Goal: Information Seeking & Learning: Find specific fact

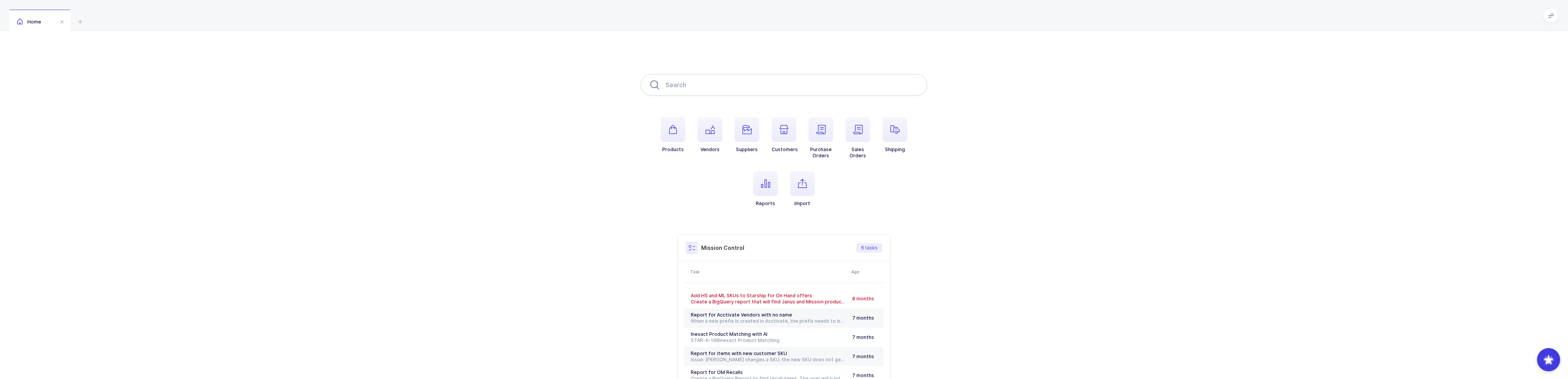
click at [719, 79] on input "text" at bounding box center [784, 85] width 287 height 21
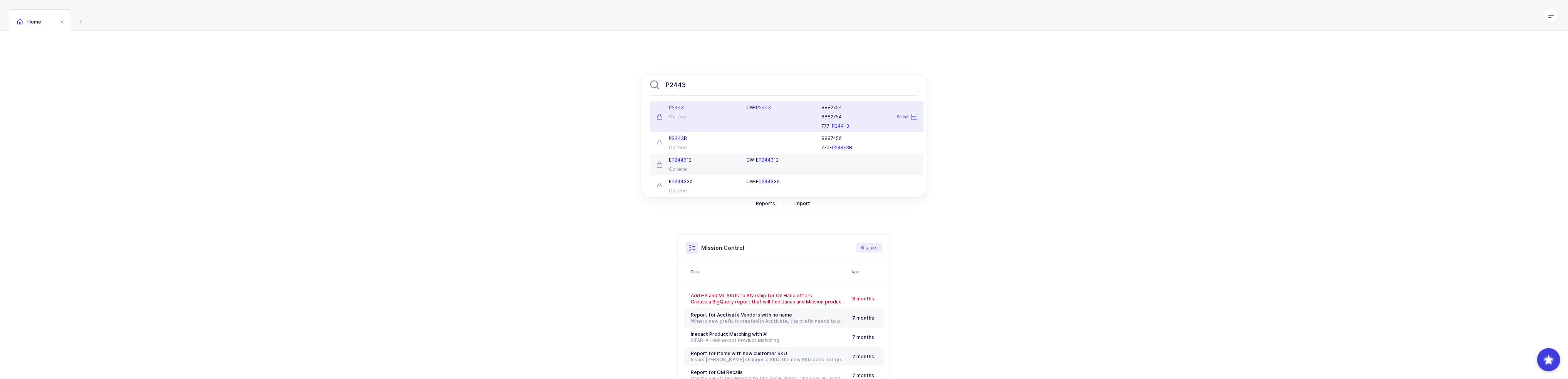
type input "P2443"
click at [728, 114] on div "Coltene" at bounding box center [697, 117] width 81 height 6
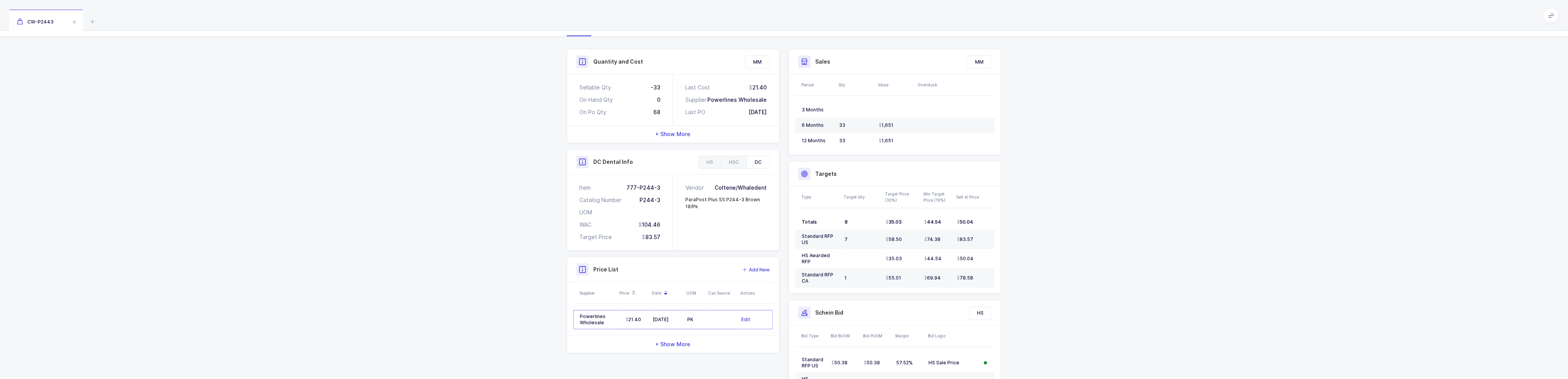
scroll to position [116, 0]
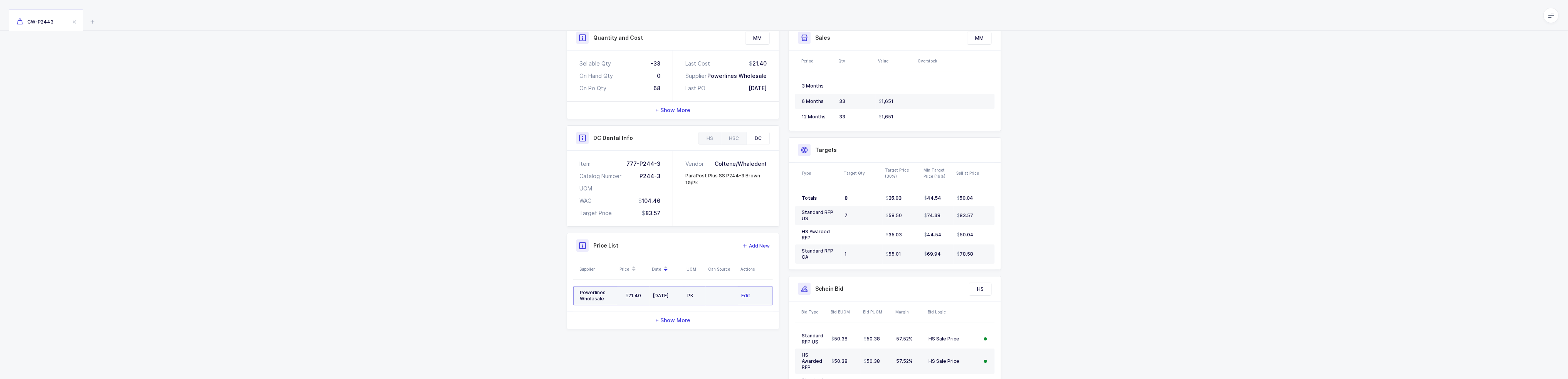
click at [698, 298] on td "PK" at bounding box center [695, 296] width 21 height 19
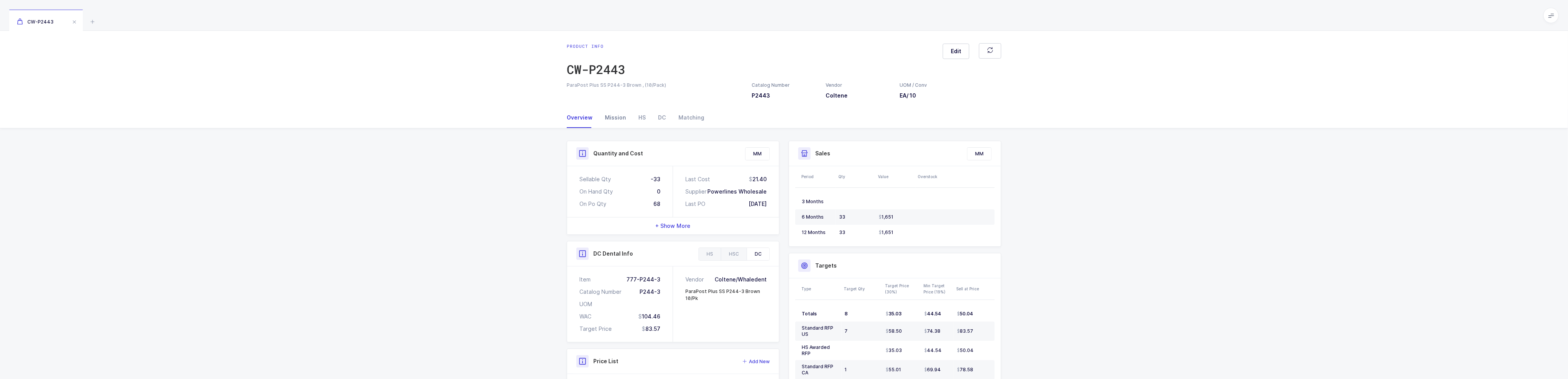
click at [625, 119] on div "Mission" at bounding box center [615, 118] width 33 height 21
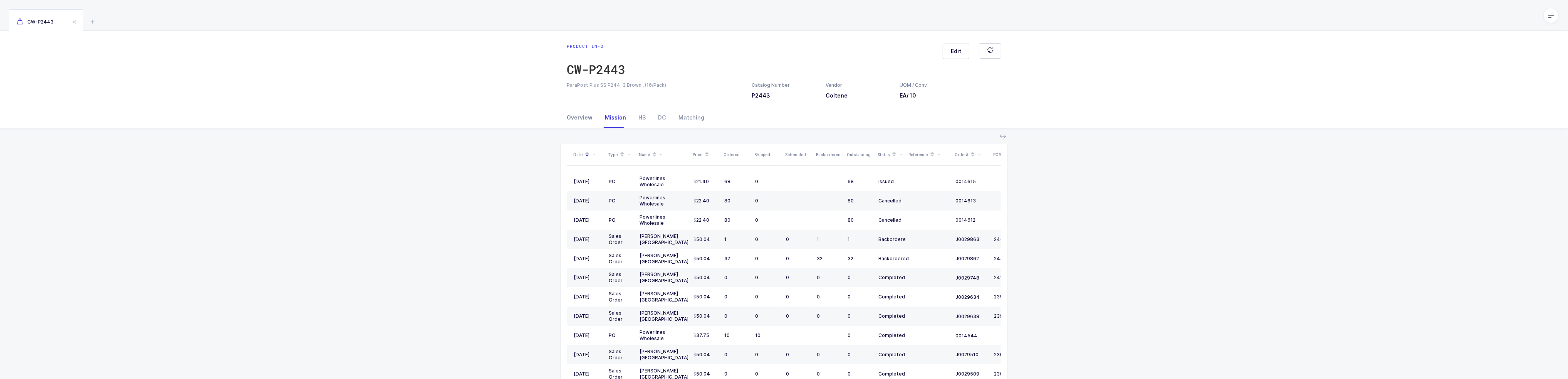
click at [589, 120] on div "Overview" at bounding box center [583, 118] width 32 height 21
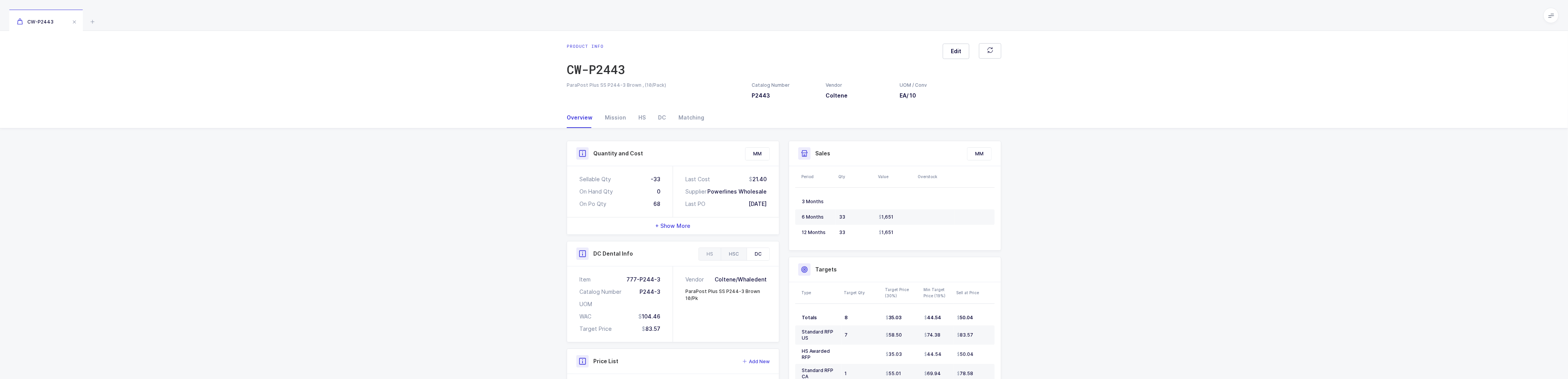
click at [743, 253] on div "HSC" at bounding box center [733, 254] width 26 height 12
click at [710, 253] on div "HS" at bounding box center [710, 254] width 22 height 12
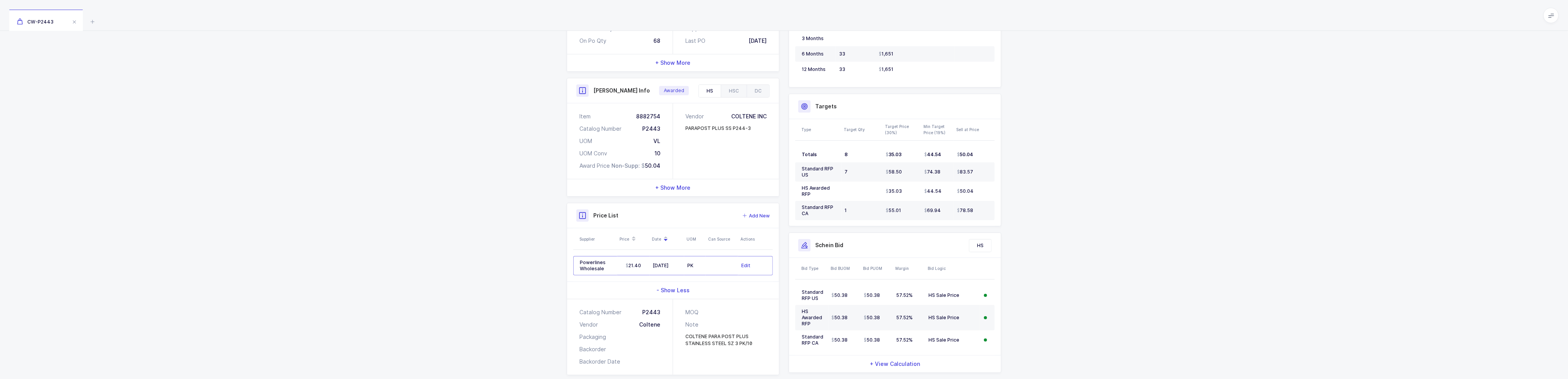
scroll to position [180, 0]
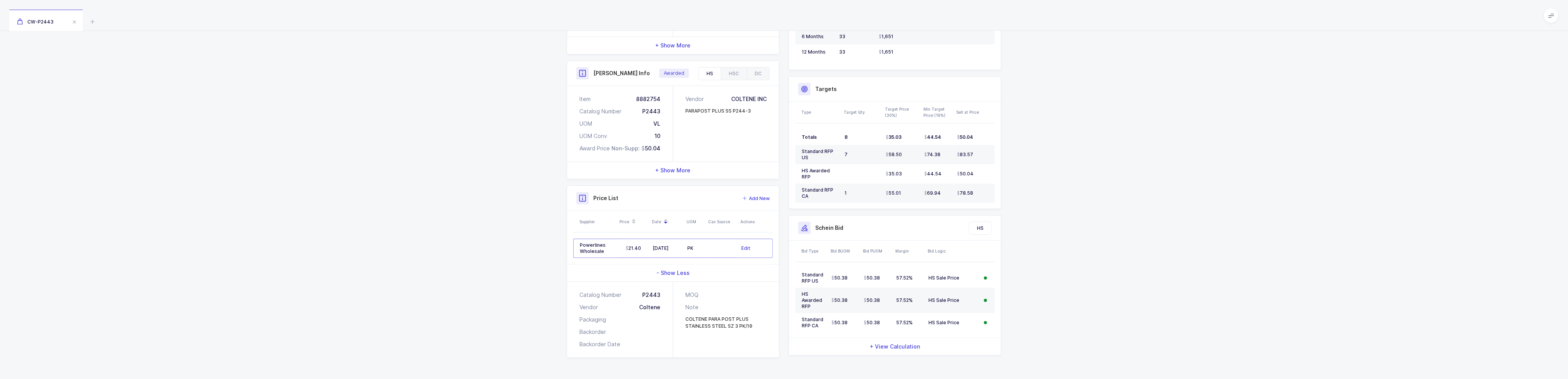
drag, startPoint x: 761, startPoint y: 326, endPoint x: 763, endPoint y: 323, distance: 3.6
click at [763, 323] on div "COLTENE PARA POST PLUS STAINLESS STEEL SZ 3 PK/10" at bounding box center [726, 322] width 82 height 14
drag, startPoint x: 765, startPoint y: 321, endPoint x: 763, endPoint y: 335, distance: 14.1
click at [763, 335] on div "MOQ Note COLTENE PARA POST PLUS STAINLESS STEEL SZ 3 PK/10" at bounding box center [726, 320] width 106 height 76
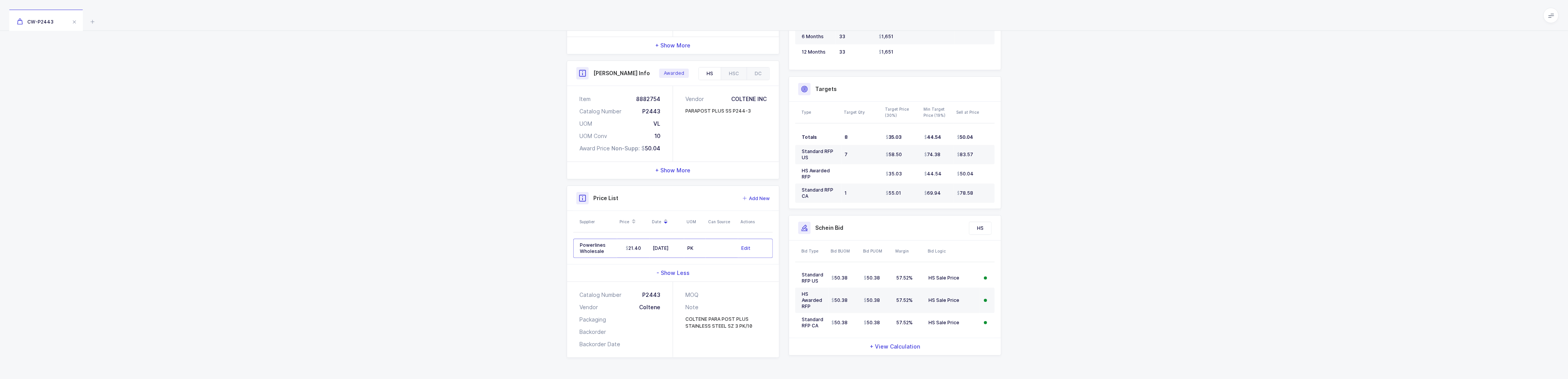
click at [763, 335] on div "MOQ Note COLTENE PARA POST PLUS STAINLESS STEEL SZ 3 PK/10" at bounding box center [726, 320] width 106 height 76
click at [91, 22] on icon at bounding box center [93, 21] width 9 height 9
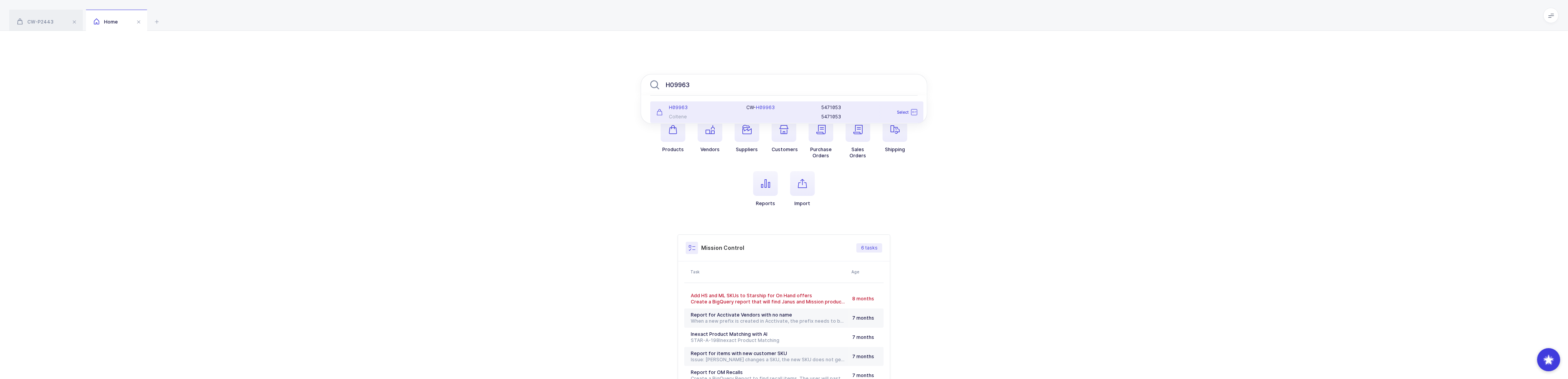
type input "H09963"
click at [749, 108] on div "C W - H09963" at bounding box center [780, 108] width 66 height 6
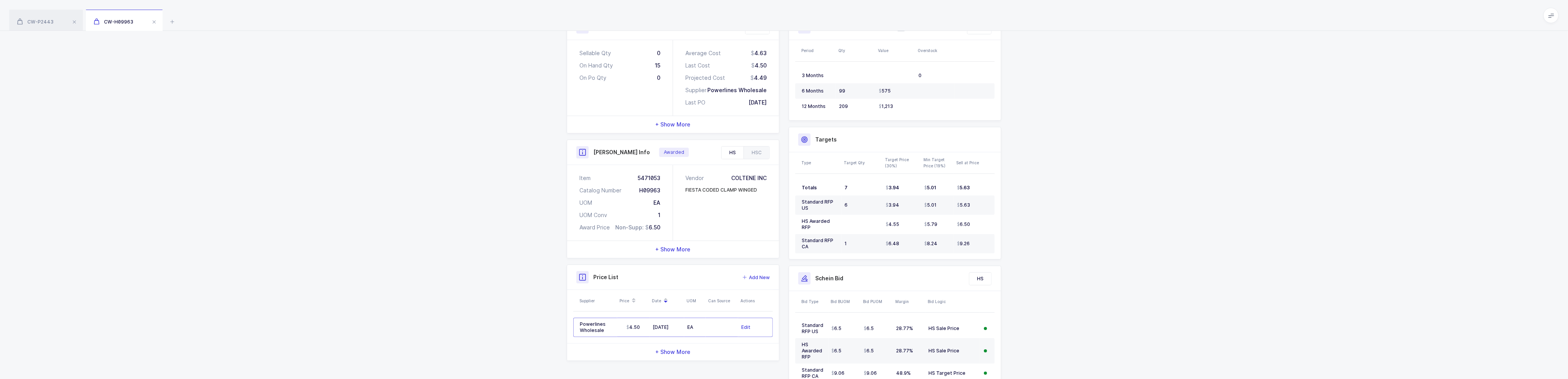
scroll to position [154, 0]
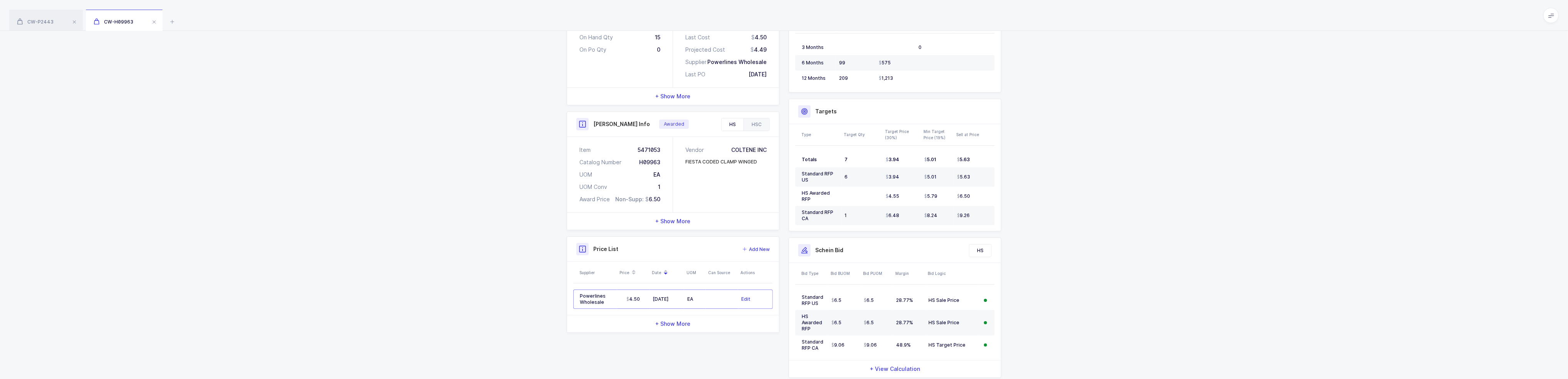
click at [760, 119] on div "HSC" at bounding box center [757, 124] width 26 height 12
click at [735, 126] on div "HS" at bounding box center [732, 124] width 22 height 12
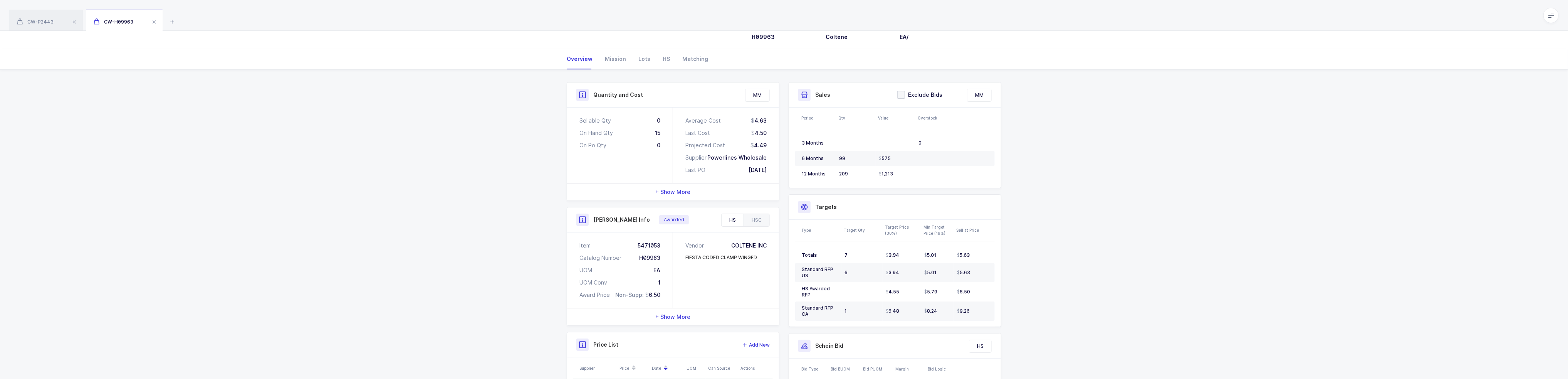
scroll to position [0, 0]
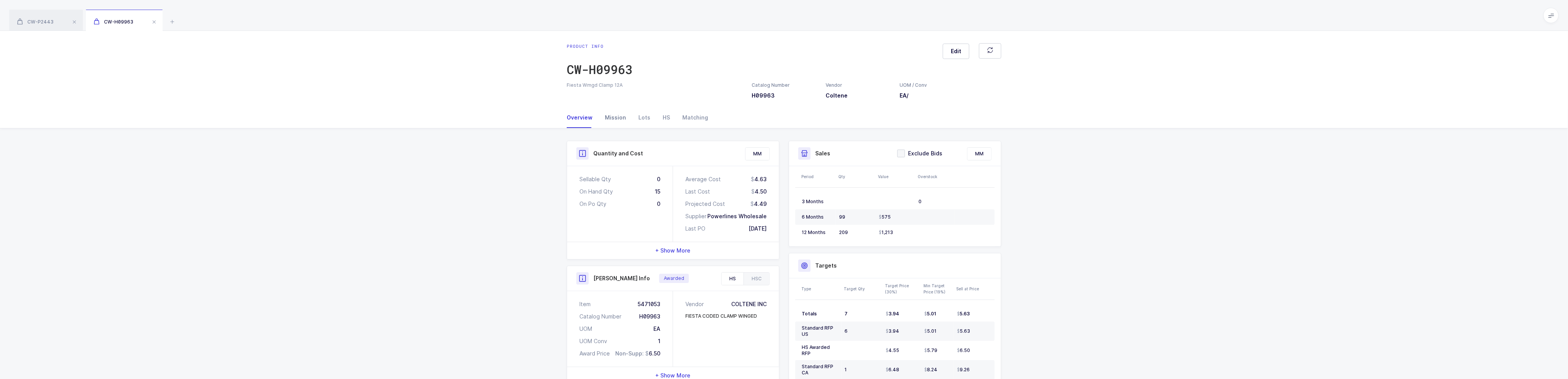
click at [623, 124] on div "Mission" at bounding box center [615, 118] width 33 height 21
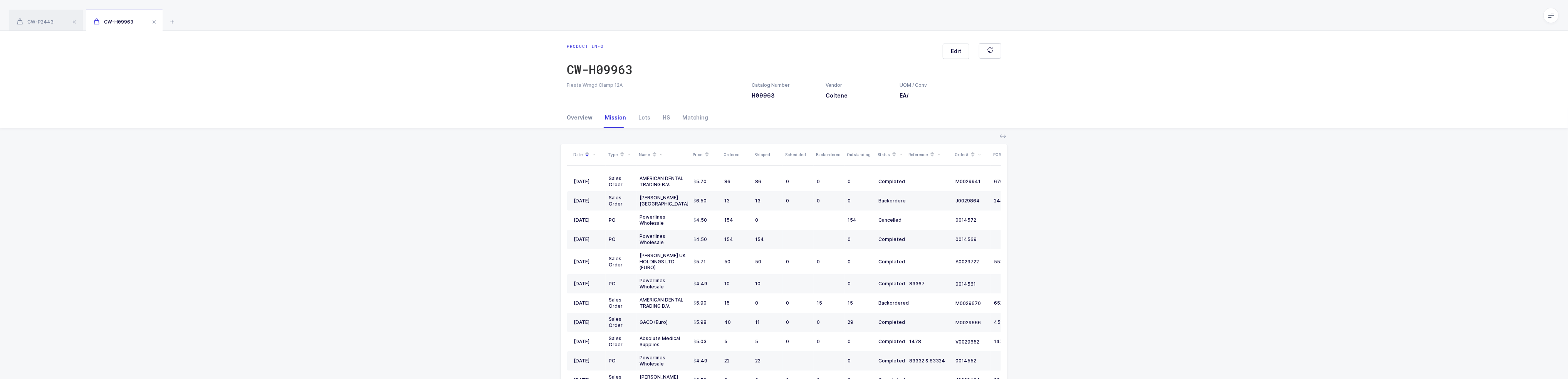
click at [569, 116] on div "Overview" at bounding box center [583, 118] width 32 height 21
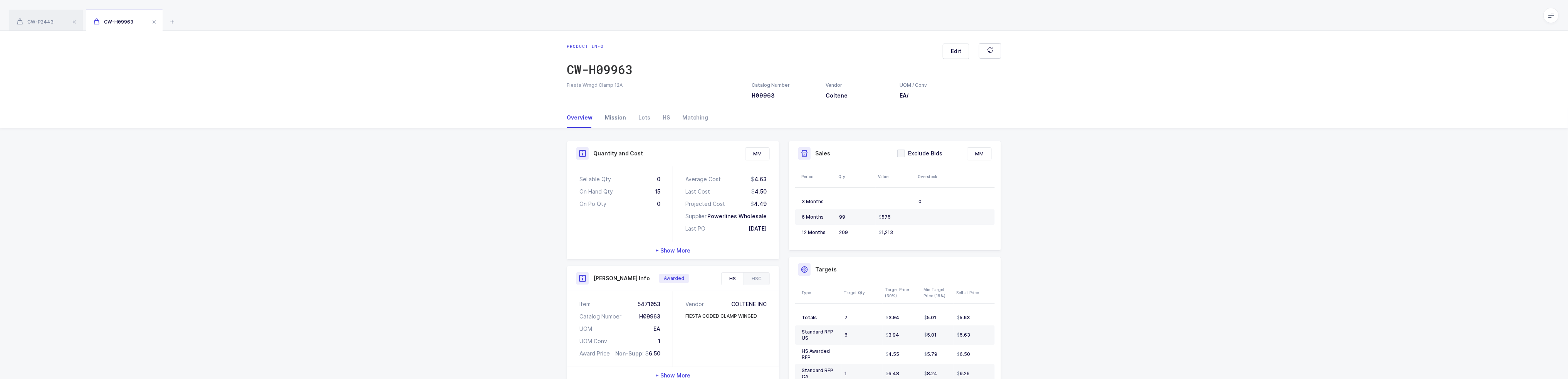
click at [611, 117] on div "Mission" at bounding box center [615, 118] width 33 height 21
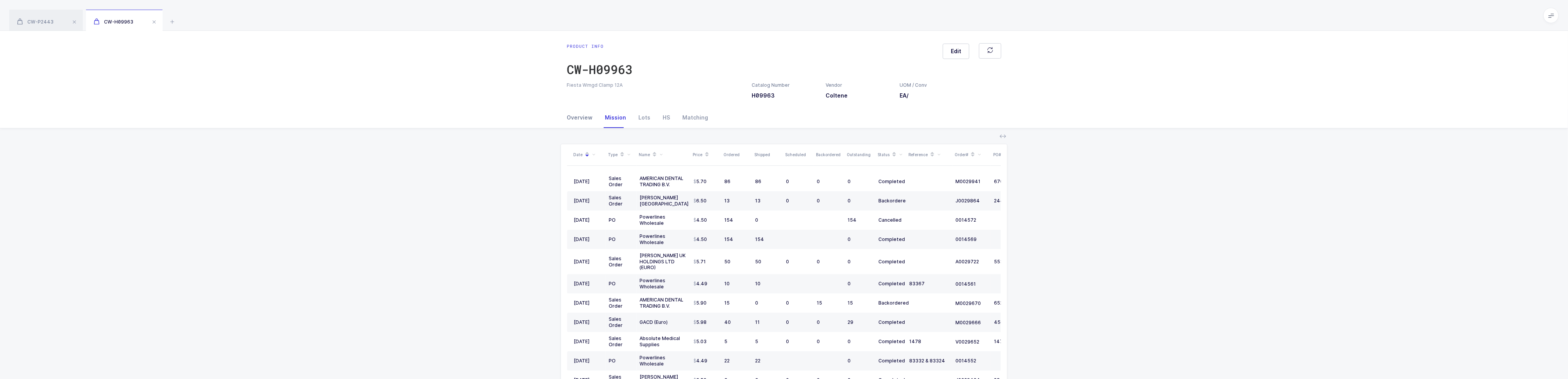
click at [586, 115] on div "Overview" at bounding box center [583, 118] width 32 height 21
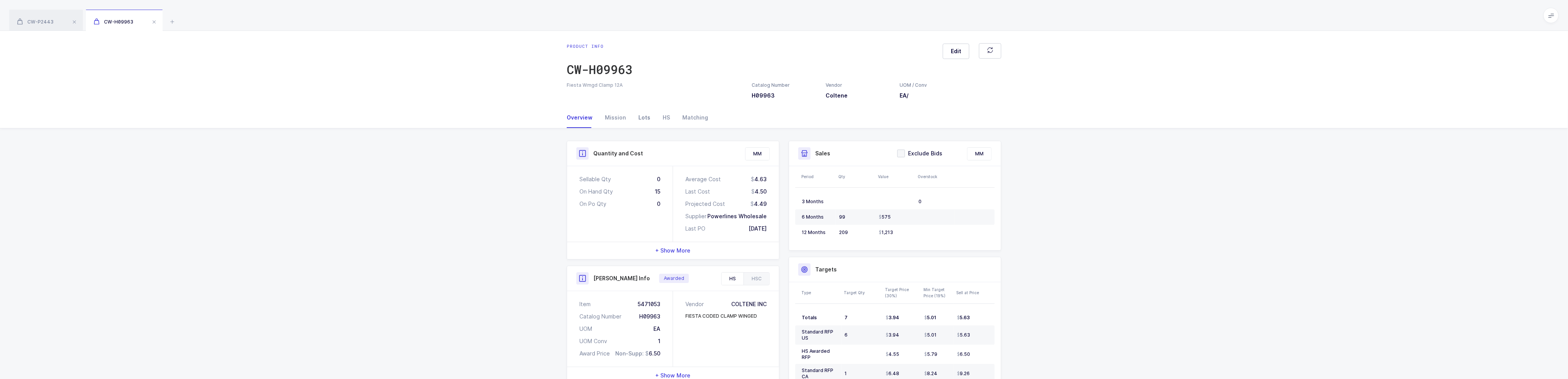
click at [640, 114] on div "Lots" at bounding box center [645, 118] width 24 height 21
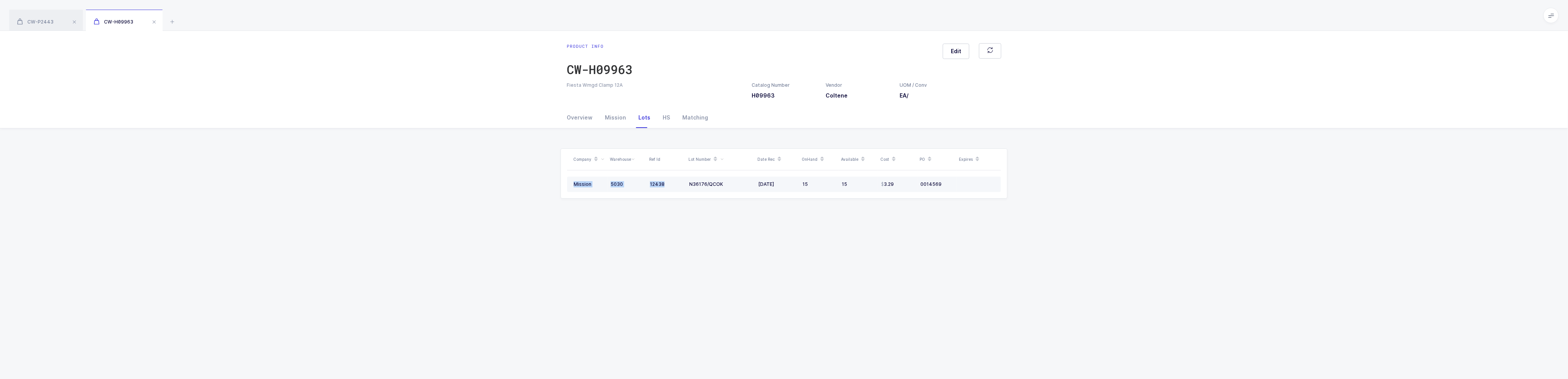
drag, startPoint x: 685, startPoint y: 186, endPoint x: 976, endPoint y: 188, distance: 291.0
click at [976, 188] on tr "Mission 5030 12438 N36176/QCOK [DATE] 15 15 3.29 0014569" at bounding box center [784, 184] width 434 height 15
click at [976, 188] on td at bounding box center [979, 184] width 44 height 15
drag, startPoint x: 992, startPoint y: 188, endPoint x: 578, endPoint y: 186, distance: 414.0
click at [578, 186] on tr "Mission 5030 12438 N36176/QCOK [DATE] 15 15 3.29 0014569" at bounding box center [784, 184] width 434 height 15
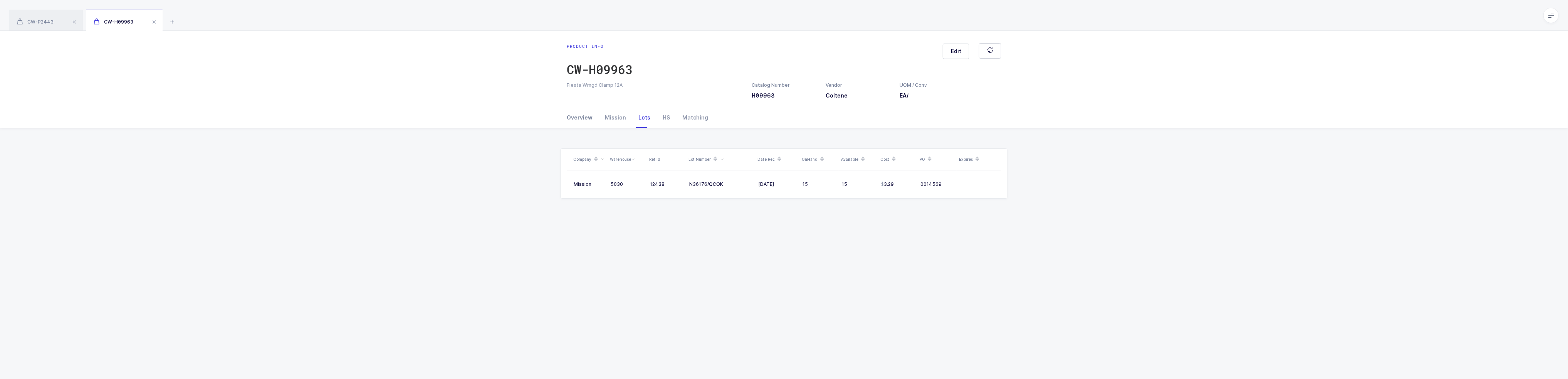
click at [572, 114] on div "Overview" at bounding box center [583, 118] width 32 height 21
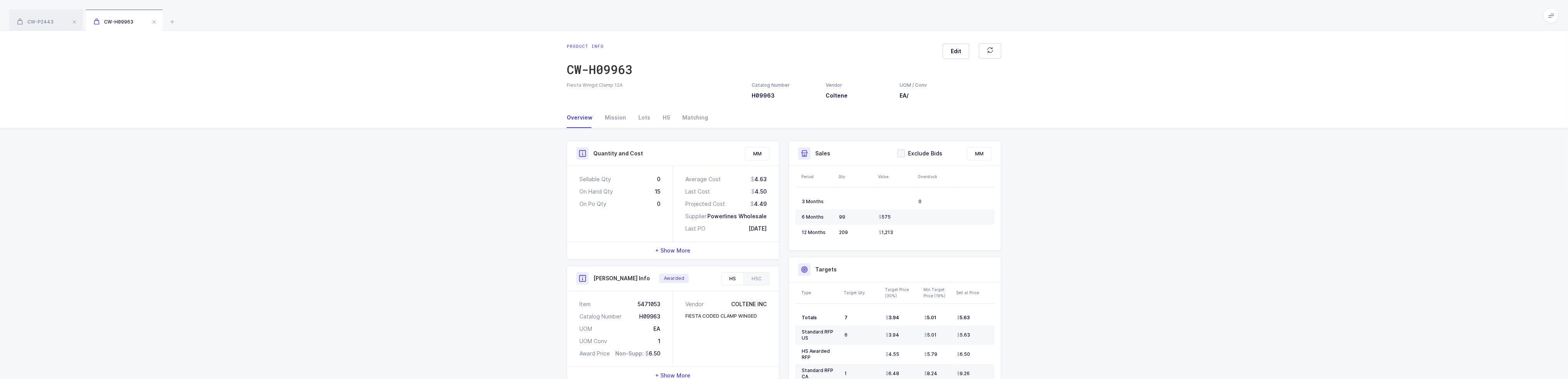
drag, startPoint x: 650, startPoint y: 194, endPoint x: 774, endPoint y: 230, distance: 129.1
click at [774, 230] on div "Sellable Qty 0 On Hand Qty 15 On Po Qty 0 Average Cost 4.63 Last Cost 4.50 Proj…" at bounding box center [673, 204] width 212 height 76
click at [774, 230] on div "Average Cost 4.63 Last Cost 4.50 Projected Cost 4.49 Supplier Powerlines Wholes…" at bounding box center [726, 204] width 106 height 76
drag, startPoint x: 774, startPoint y: 230, endPoint x: 528, endPoint y: 171, distance: 253.0
click at [528, 171] on div "Quantity and Cost MM Sellable Qty 0 On Hand Qty 15 On Po Qty 0 Average Cost 4.6…" at bounding box center [784, 345] width 1568 height 433
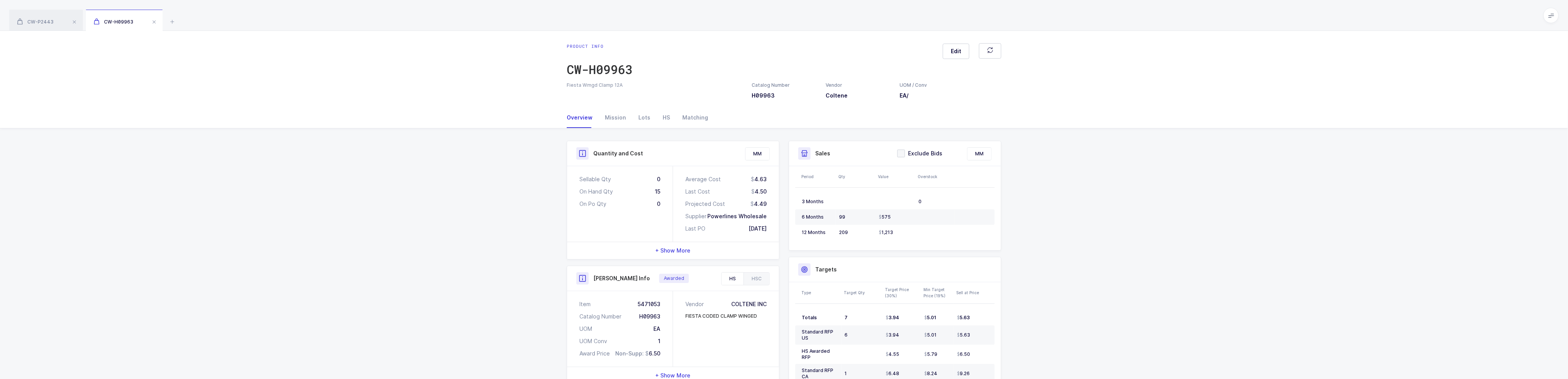
click at [525, 171] on div "Quantity and Cost MM Sellable Qty 0 On Hand Qty 15 On Po Qty 0 Average Cost 4.6…" at bounding box center [784, 345] width 1568 height 433
click at [176, 24] on icon at bounding box center [172, 21] width 9 height 9
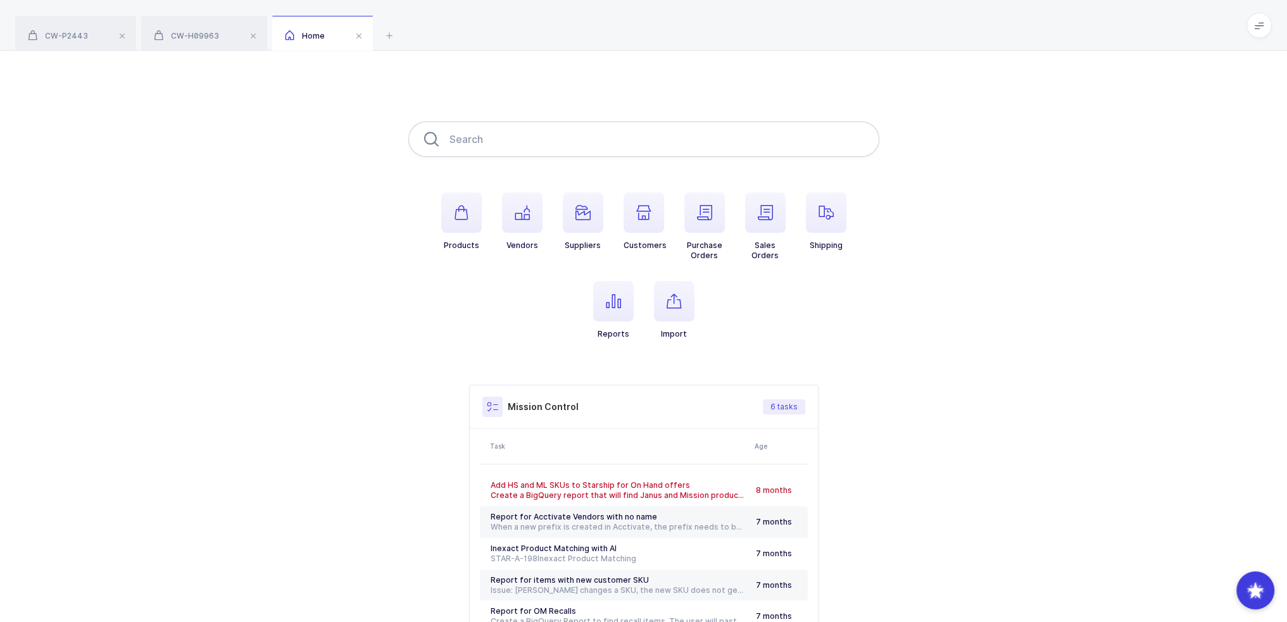
click at [524, 149] on input "text" at bounding box center [643, 139] width 471 height 35
click at [630, 294] on span "button" at bounding box center [613, 301] width 41 height 41
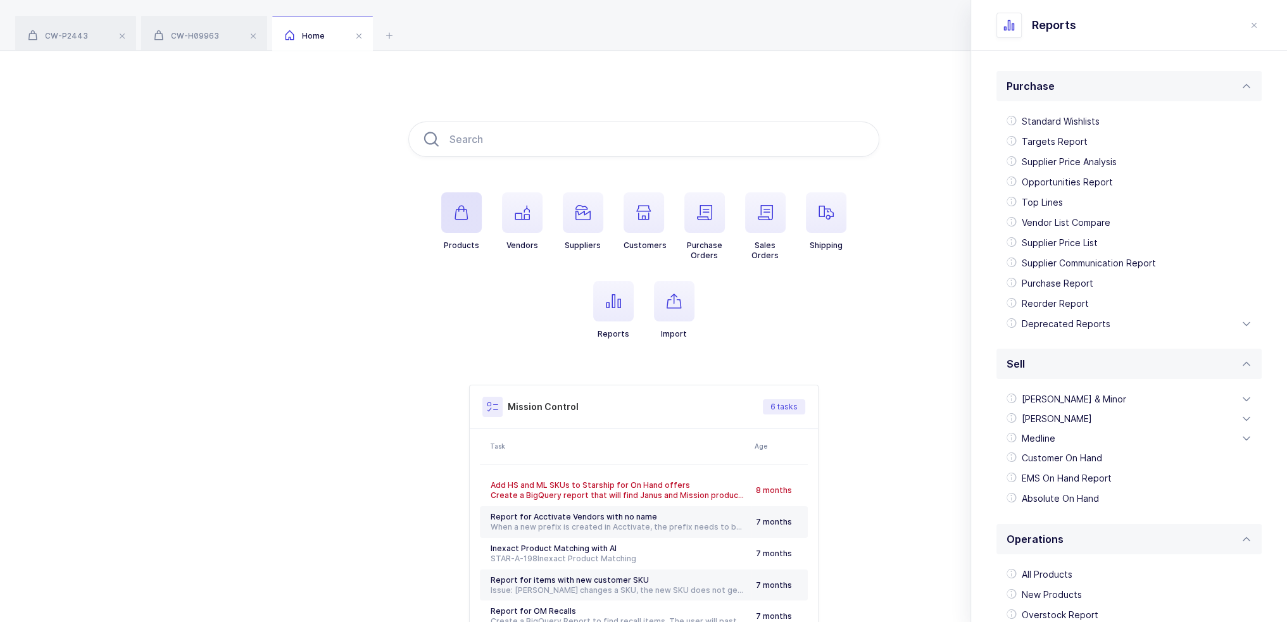
click at [463, 209] on icon "button" at bounding box center [461, 212] width 15 height 15
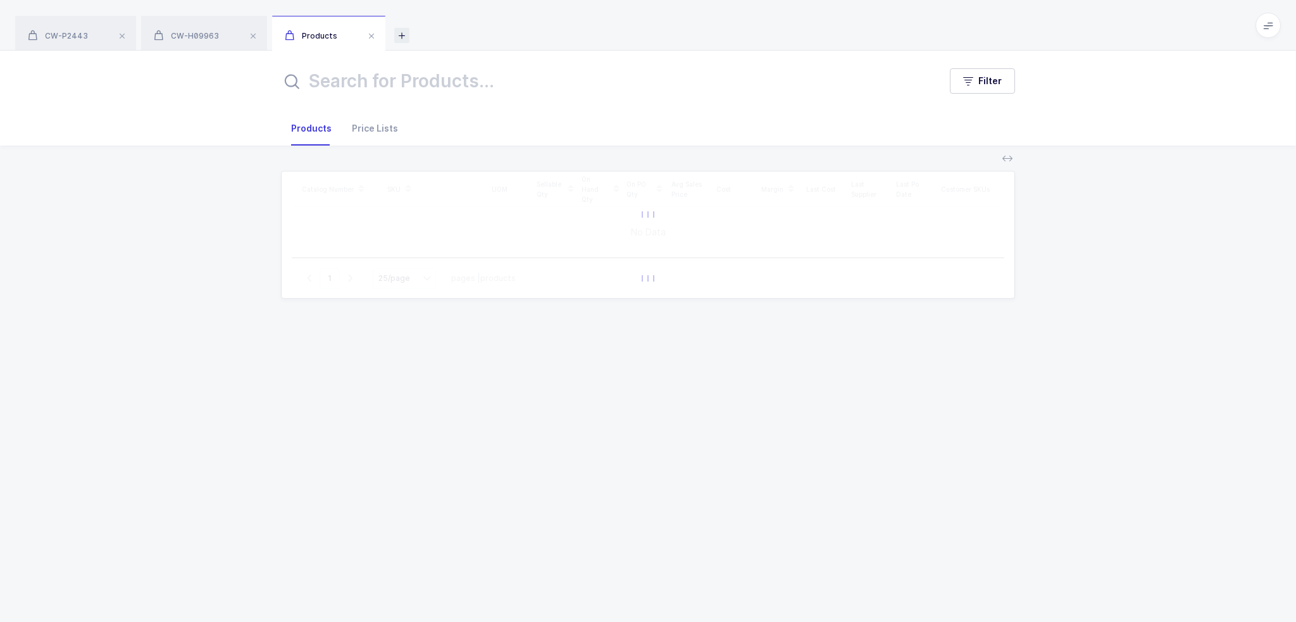
click at [398, 35] on icon at bounding box center [401, 35] width 15 height 15
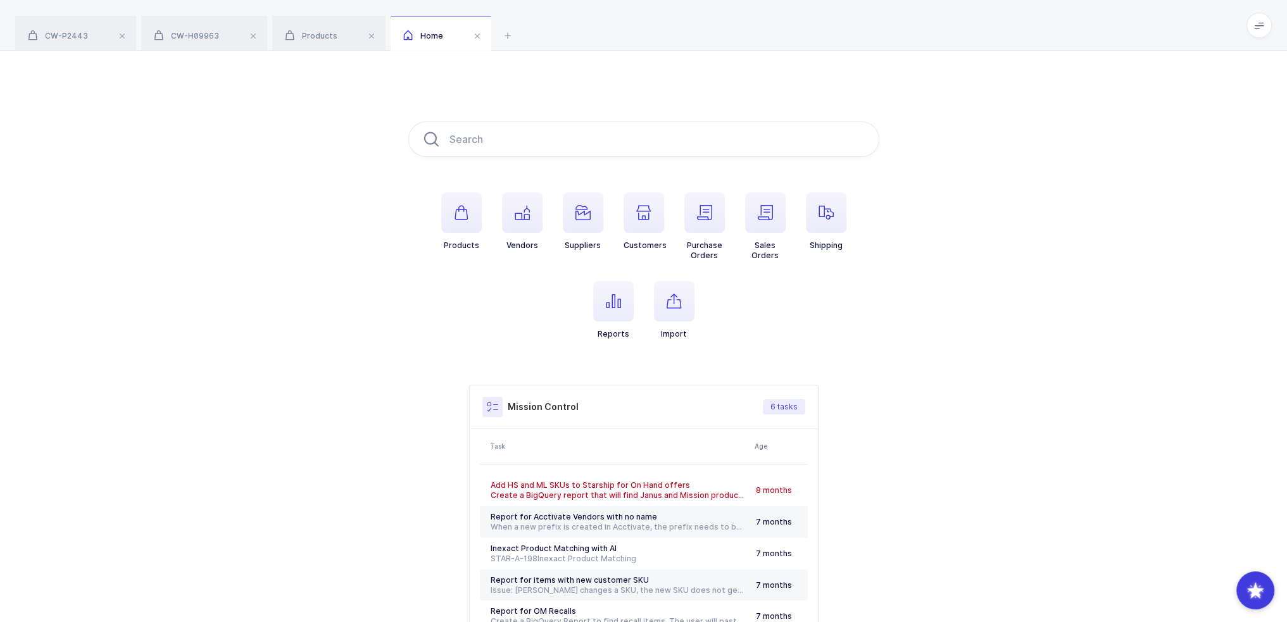
click at [1258, 19] on span at bounding box center [1258, 25] width 25 height 25
click at [1208, 168] on li "Purchasing" at bounding box center [1212, 170] width 94 height 10
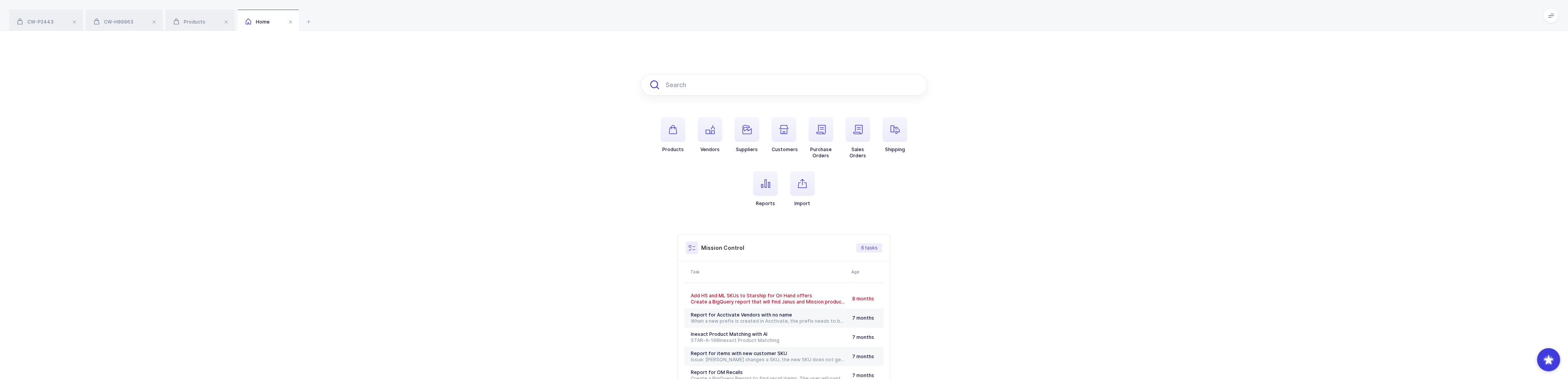
click at [708, 92] on input "text" at bounding box center [784, 85] width 287 height 21
paste input "79611"
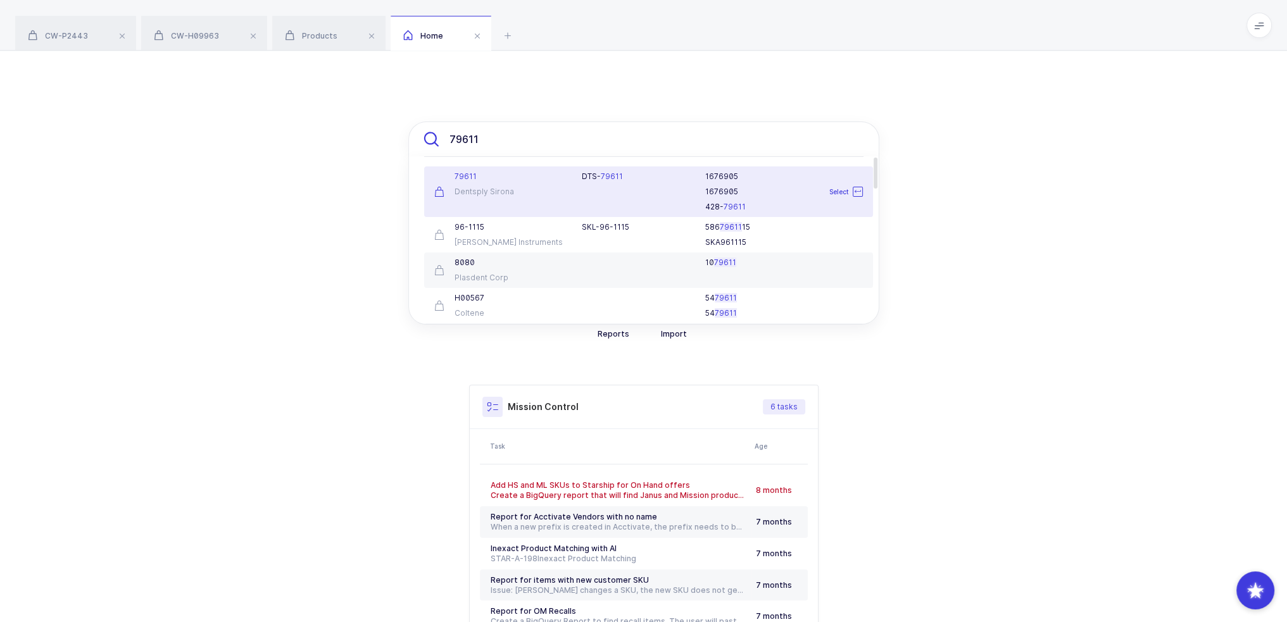
type input "79611"
click at [568, 185] on div "79611 Dentsply Sirona" at bounding box center [501, 192] width 148 height 41
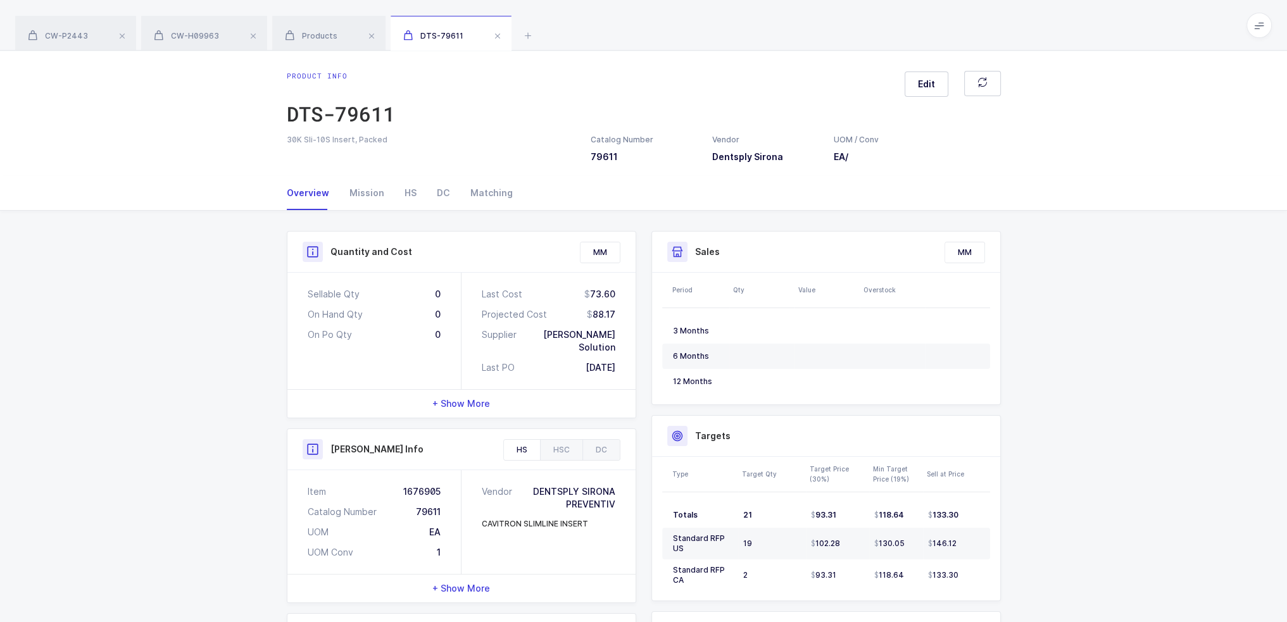
drag, startPoint x: 620, startPoint y: 358, endPoint x: 653, endPoint y: 359, distance: 33.6
click at [653, 359] on div "Quantity and Cost MM Sellable Qty 0 On Hand Qty 0 On Po Qty 0 Last Cost 73.60 P…" at bounding box center [643, 521] width 729 height 580
click at [630, 346] on div "Last Cost 73.60 Projected Cost 88.17 Supplier [PERSON_NAME] Solution Last PO [D…" at bounding box center [548, 331] width 174 height 116
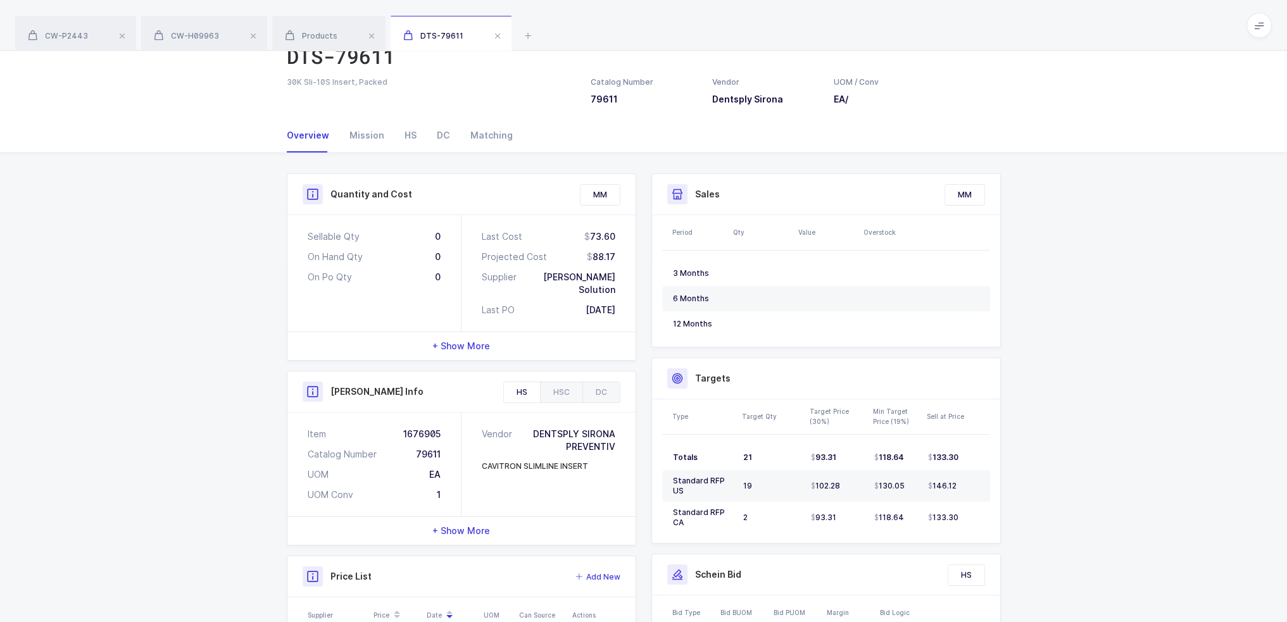
scroll to position [127, 0]
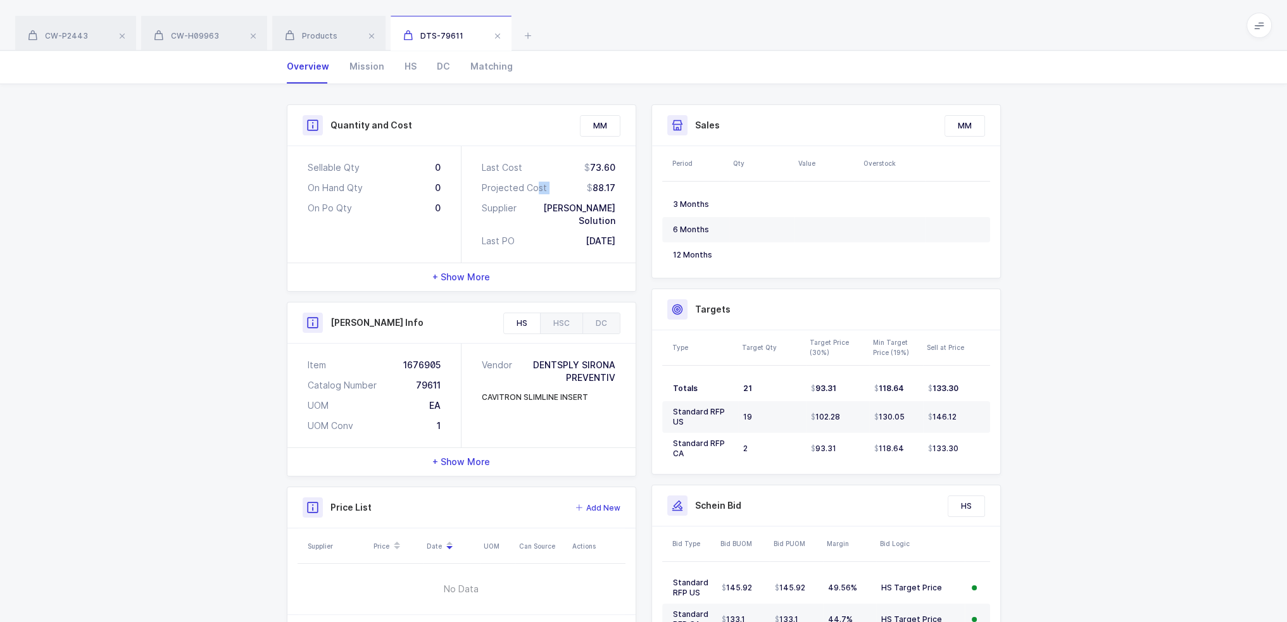
drag, startPoint x: 535, startPoint y: 187, endPoint x: 641, endPoint y: 192, distance: 105.2
click at [641, 192] on div "Quantity and Cost MM Sellable Qty 0 On Hand Qty 0 On Po Qty 0 Last Cost 73.60 P…" at bounding box center [461, 373] width 365 height 539
drag, startPoint x: 620, startPoint y: 190, endPoint x: 496, endPoint y: 188, distance: 124.1
click at [496, 188] on div "Last Cost 73.60 Projected Cost 88.17 Supplier [PERSON_NAME] Solution Last PO [D…" at bounding box center [548, 204] width 174 height 116
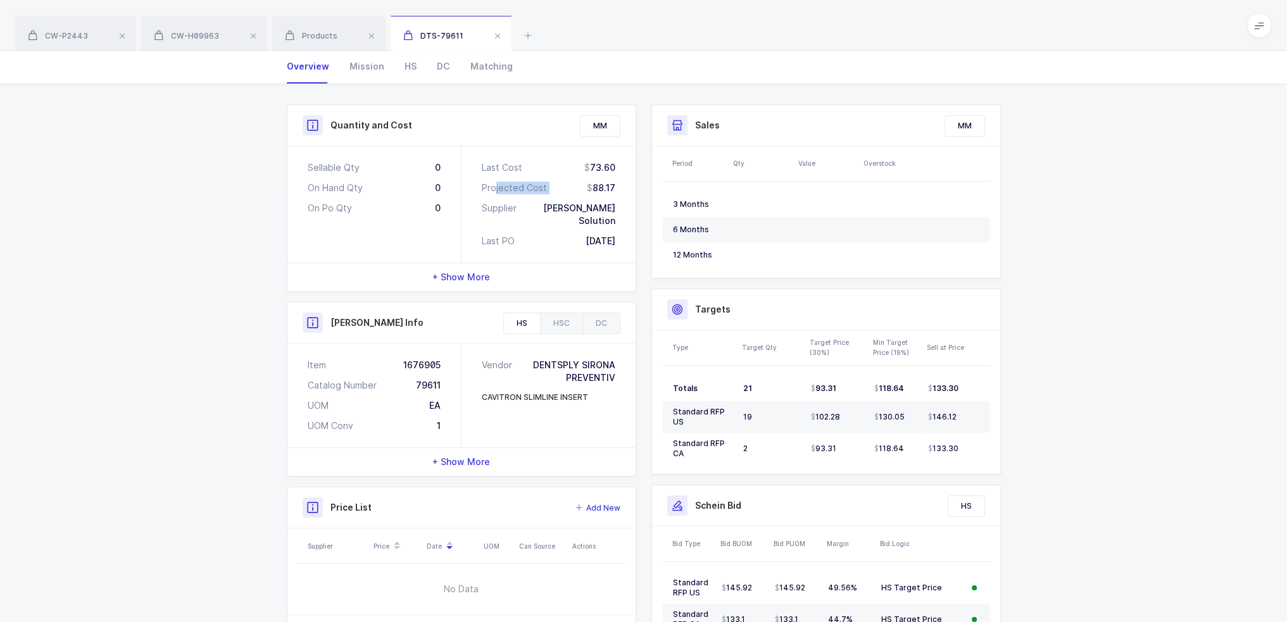
click at [496, 188] on div "Projected Cost" at bounding box center [514, 188] width 65 height 13
click at [534, 192] on div "Projected Cost" at bounding box center [514, 188] width 65 height 13
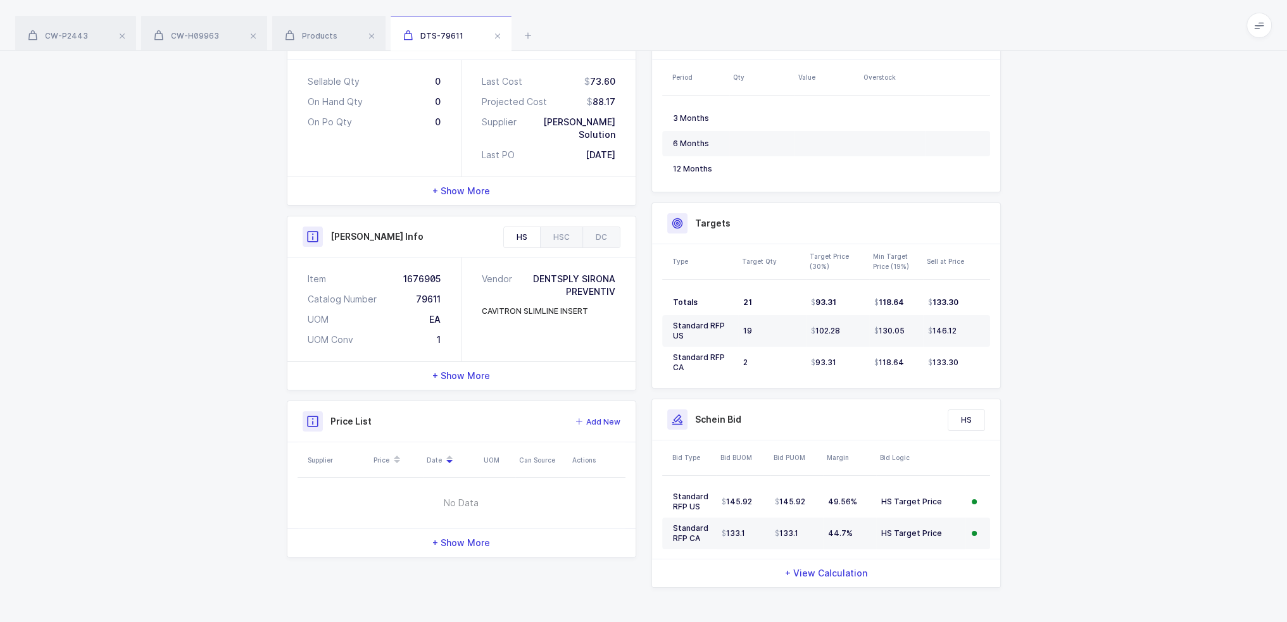
scroll to position [217, 0]
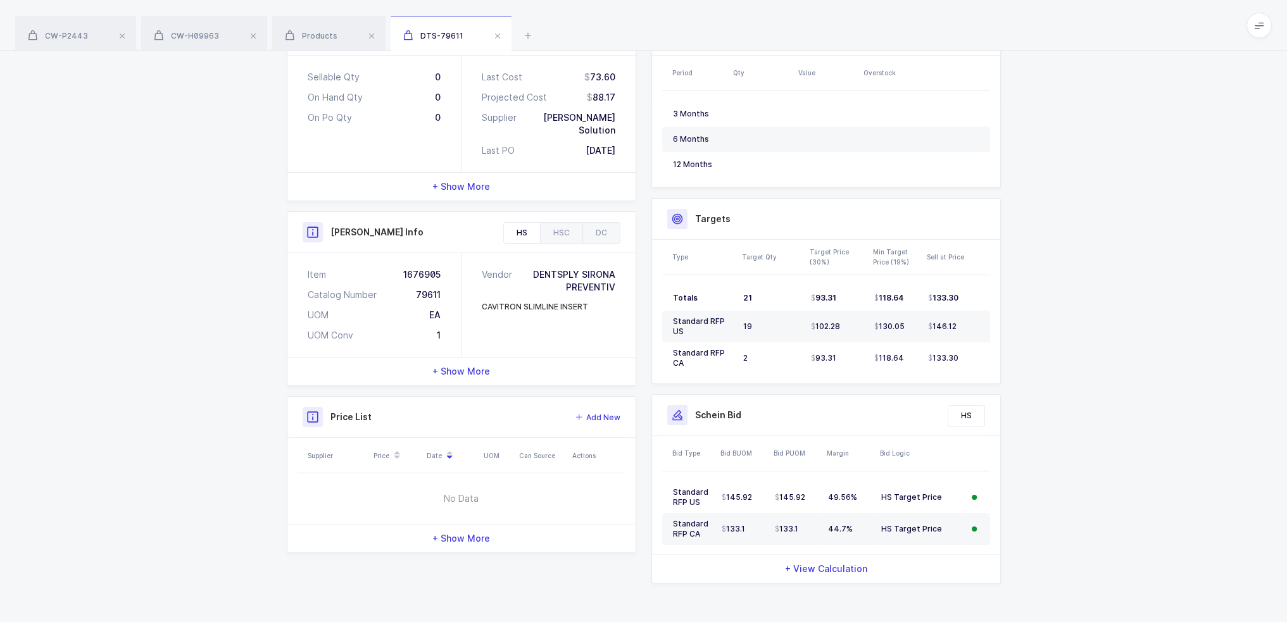
click at [467, 180] on span "+ Show More" at bounding box center [461, 186] width 58 height 13
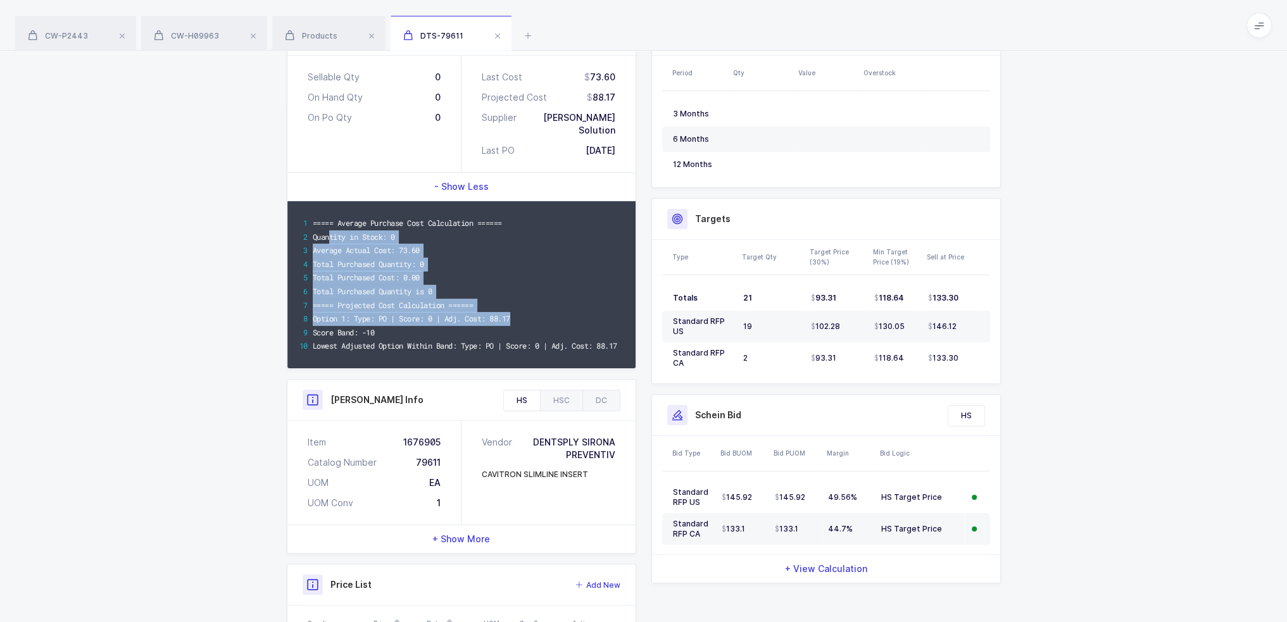
drag, startPoint x: 331, startPoint y: 223, endPoint x: 543, endPoint y: 303, distance: 226.5
click at [543, 303] on div "===== Average Purchase Cost Calculation ====== Quantity in Stock: 0 Average Act…" at bounding box center [461, 284] width 348 height 167
click at [543, 312] on div "Option 1: Type: PO | Score: 0 | Adj. Cost: 88.17" at bounding box center [468, 319] width 311 height 14
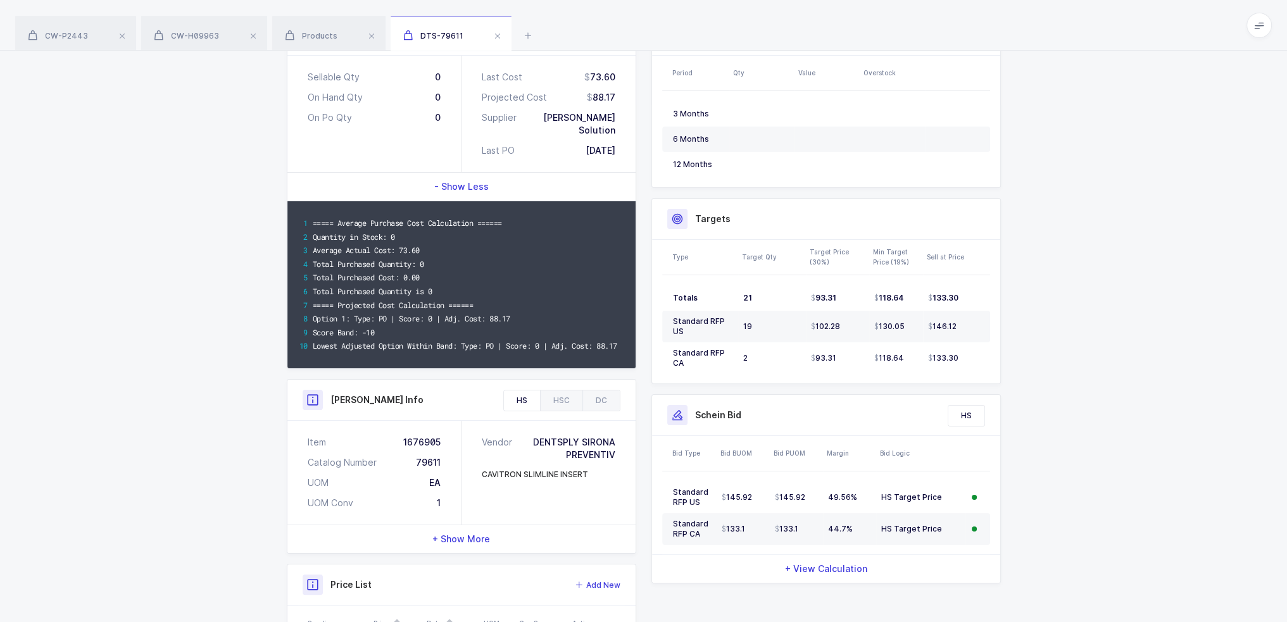
click at [544, 312] on div "Option 1: Type: PO | Score: 0 | Adj. Cost: 88.17" at bounding box center [468, 319] width 311 height 14
drag, startPoint x: 525, startPoint y: 294, endPoint x: 527, endPoint y: 308, distance: 14.6
click at [527, 308] on div "===== Average Purchase Cost Calculation ====== Quantity in Stock: 0 Average Act…" at bounding box center [461, 284] width 348 height 167
click at [527, 312] on div "Option 1: Type: PO | Score: 0 | Adj. Cost: 88.17" at bounding box center [468, 319] width 311 height 14
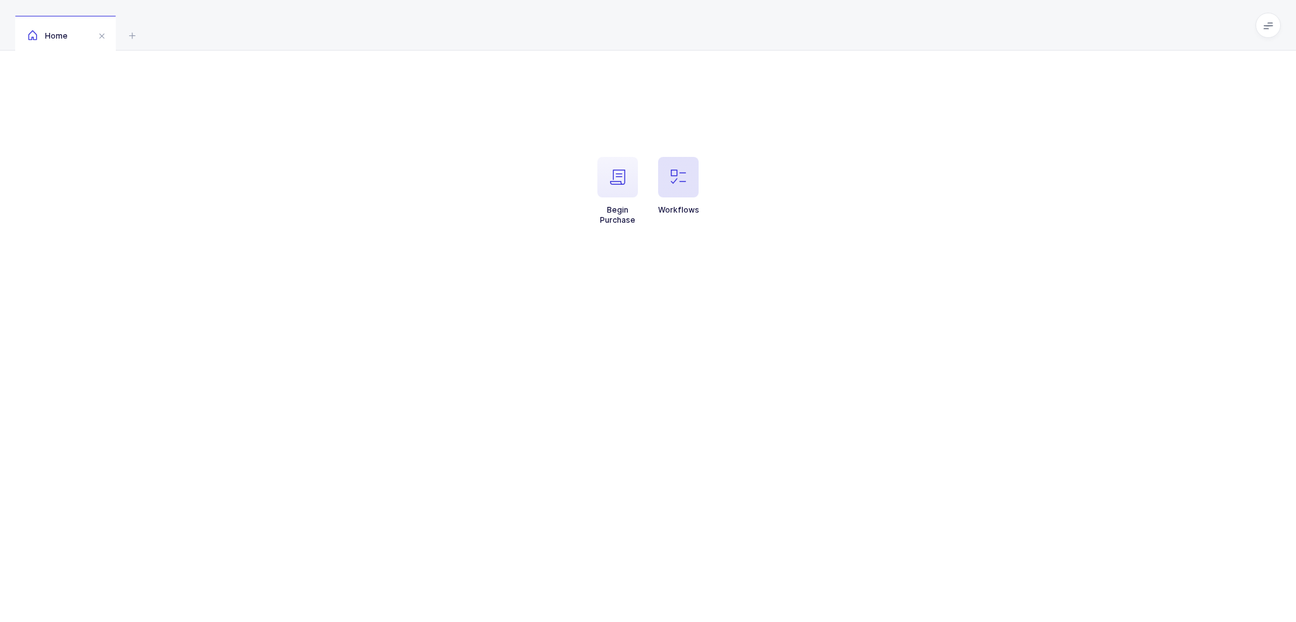
click at [697, 194] on span "button" at bounding box center [678, 177] width 41 height 41
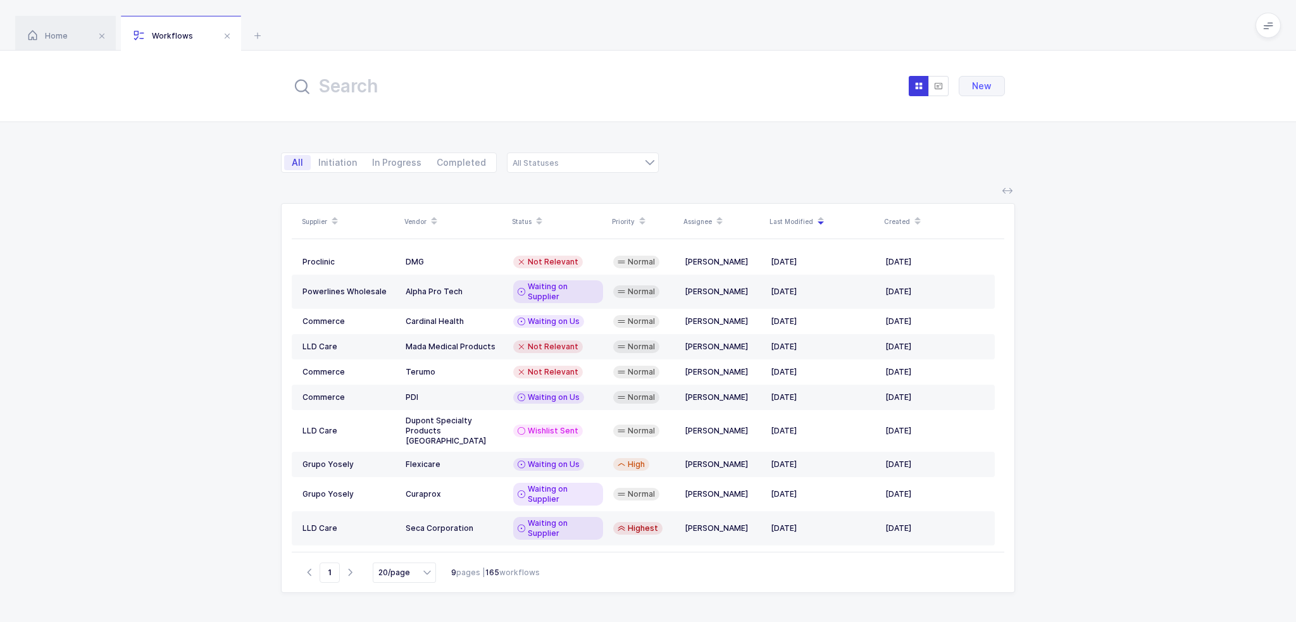
click at [630, 102] on div "New" at bounding box center [648, 86] width 734 height 46
click at [468, 73] on input "text" at bounding box center [430, 86] width 278 height 30
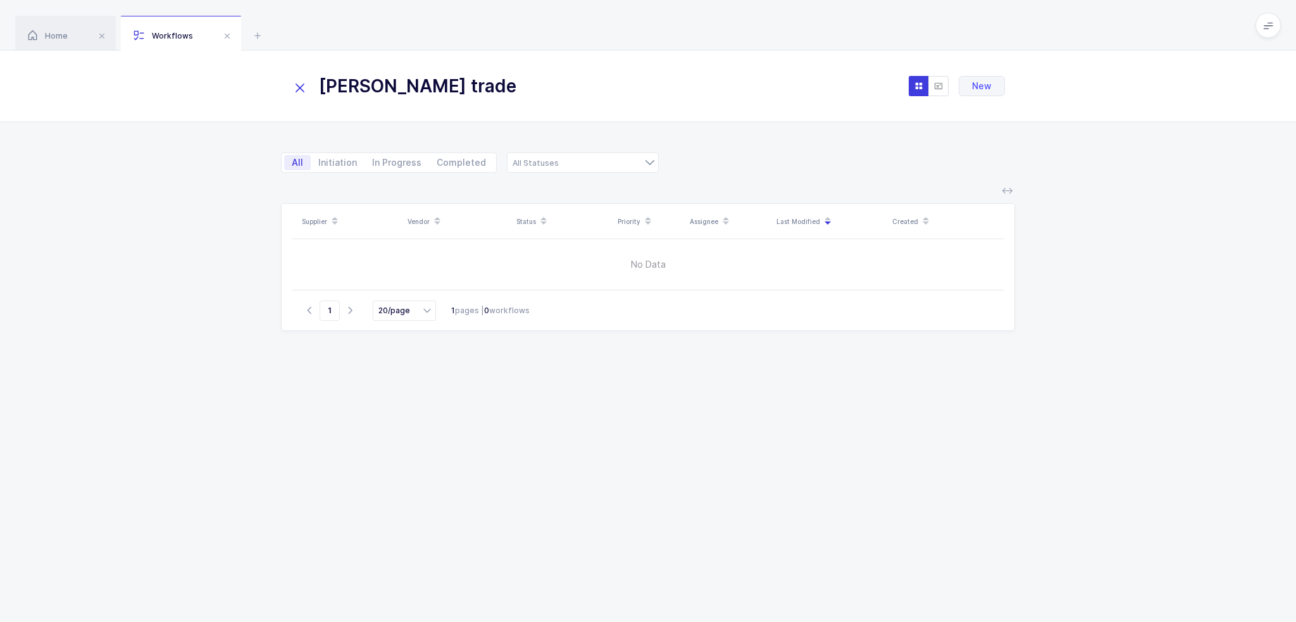
click at [428, 88] on input "ana trade" at bounding box center [430, 86] width 278 height 30
drag, startPoint x: 428, startPoint y: 88, endPoint x: 311, endPoint y: 79, distance: 117.4
click at [311, 79] on input "ana trade" at bounding box center [430, 86] width 278 height 30
type input "ana trade"
